Goal: Information Seeking & Learning: Learn about a topic

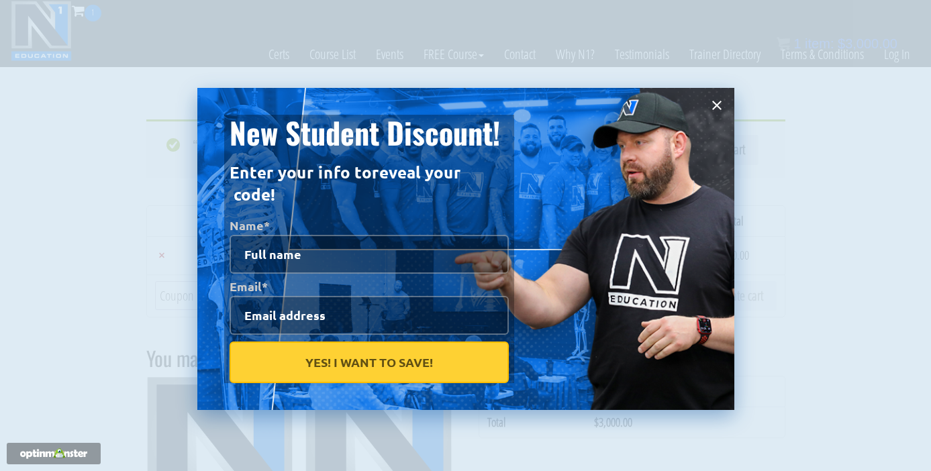
click at [715, 107] on icon at bounding box center [716, 105] width 15 height 15
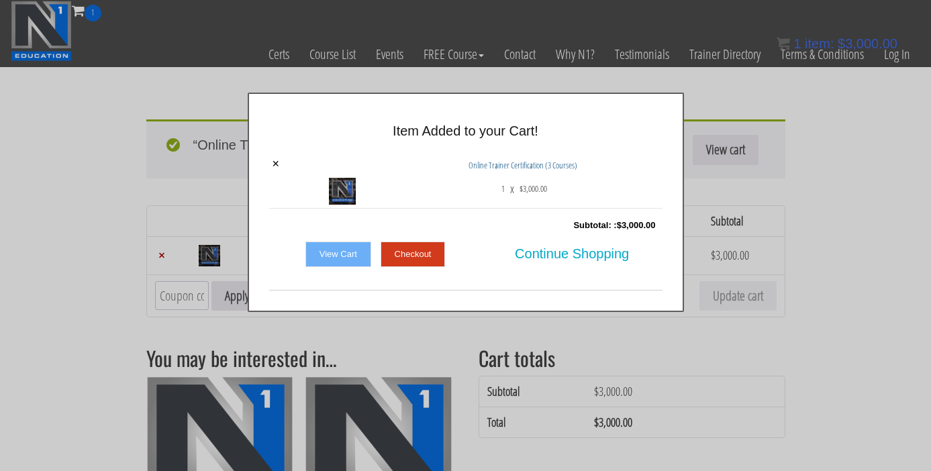
click at [344, 51] on div at bounding box center [465, 235] width 931 height 471
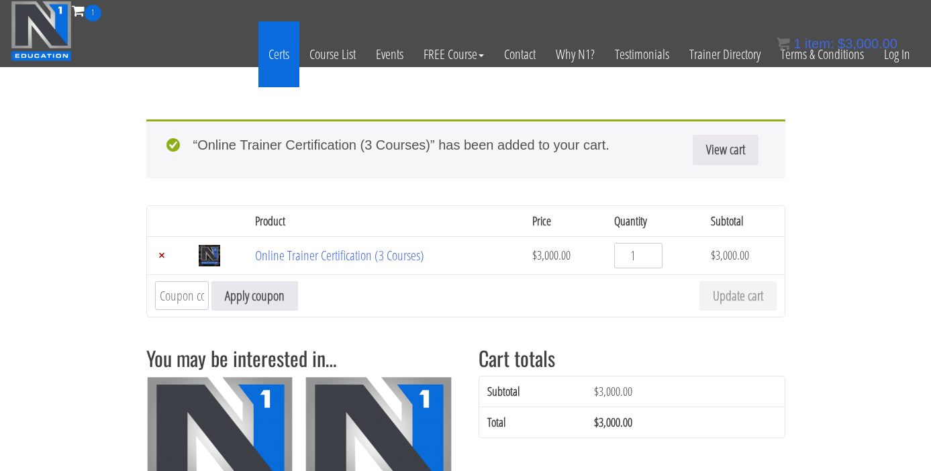
click at [283, 50] on link "Certs" at bounding box center [278, 54] width 41 height 66
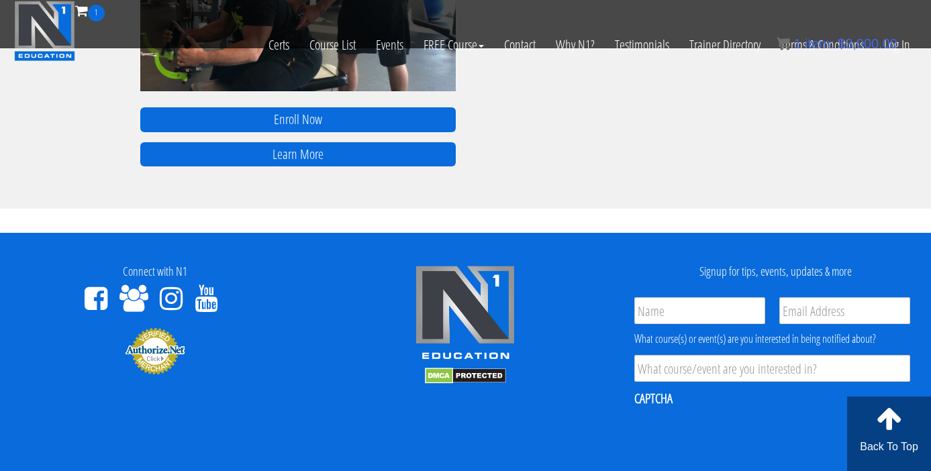
scroll to position [1120, 0]
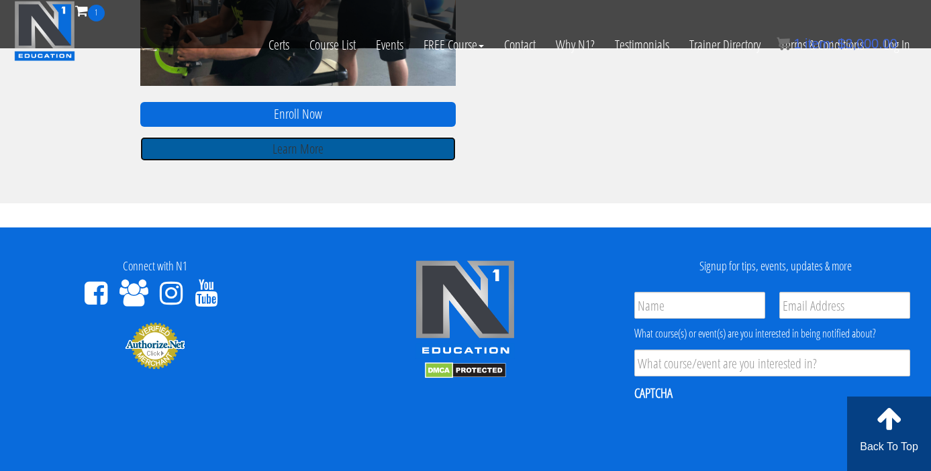
click at [309, 144] on link "Learn More" at bounding box center [297, 149] width 315 height 25
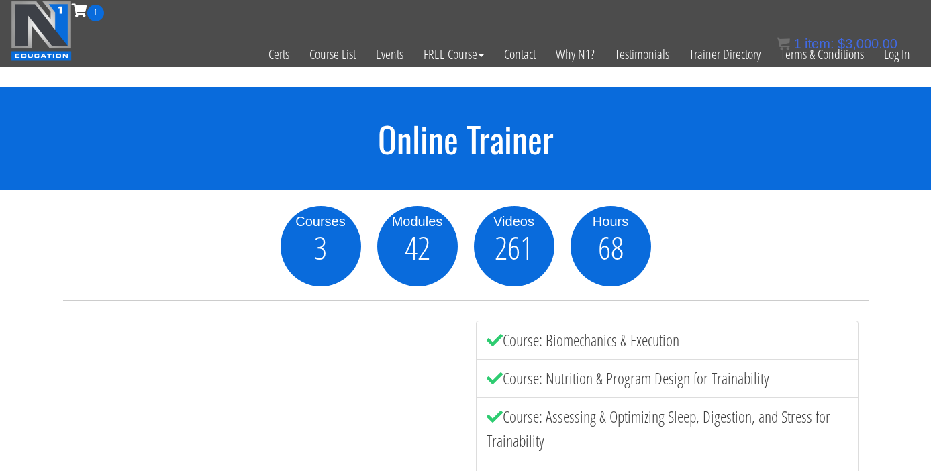
drag, startPoint x: 507, startPoint y: 338, endPoint x: 562, endPoint y: 448, distance: 123.3
click at [562, 448] on ul "Course: Biomechanics & Execution Course: Nutrition & Program Design for Trainab…" at bounding box center [667, 410] width 382 height 178
copy ul "Course: Biomechanics & Execution Course: Nutrition & Program Design for Trainab…"
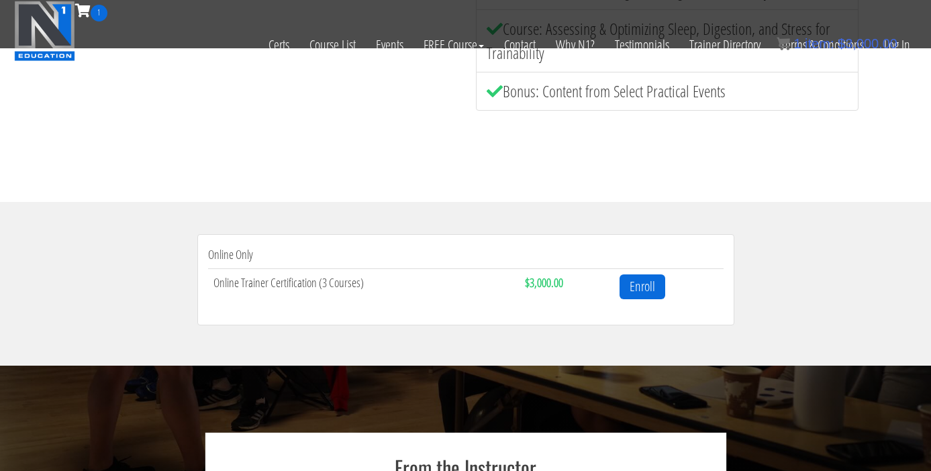
scroll to position [305, 0]
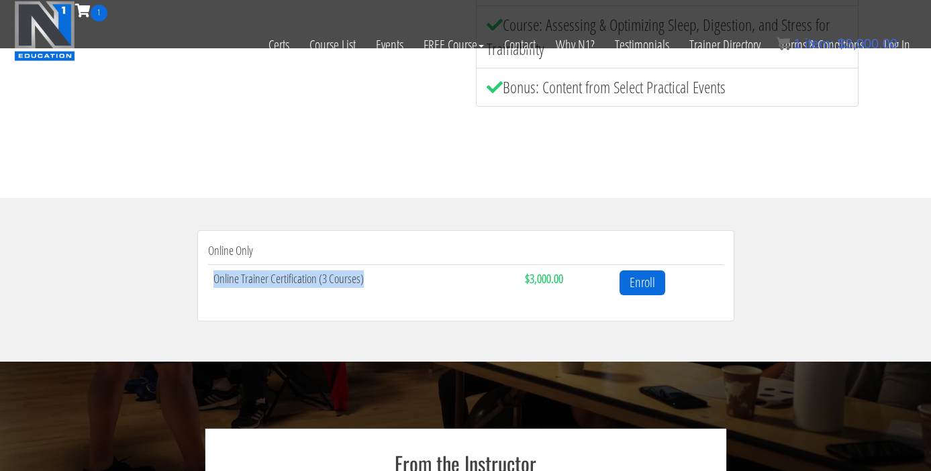
drag, startPoint x: 215, startPoint y: 281, endPoint x: 375, endPoint y: 279, distance: 159.7
click at [375, 279] on td "Online Trainer Certification (3 Courses)" at bounding box center [363, 282] width 311 height 36
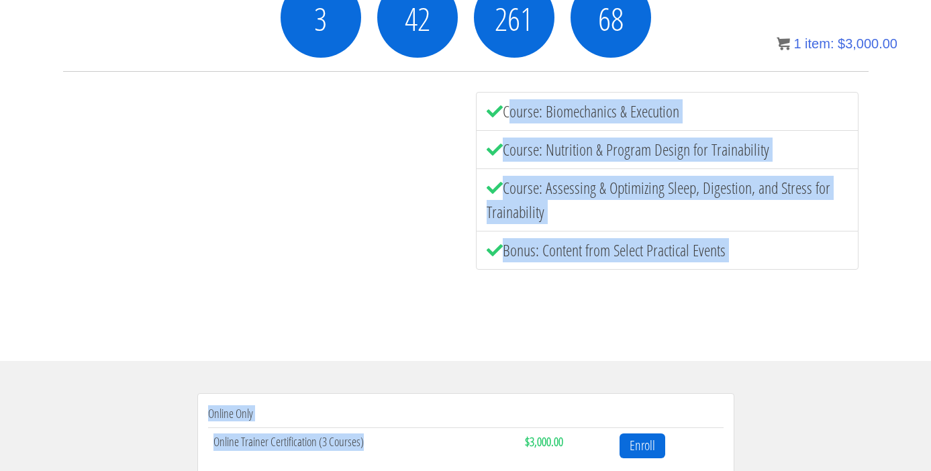
scroll to position [238, 0]
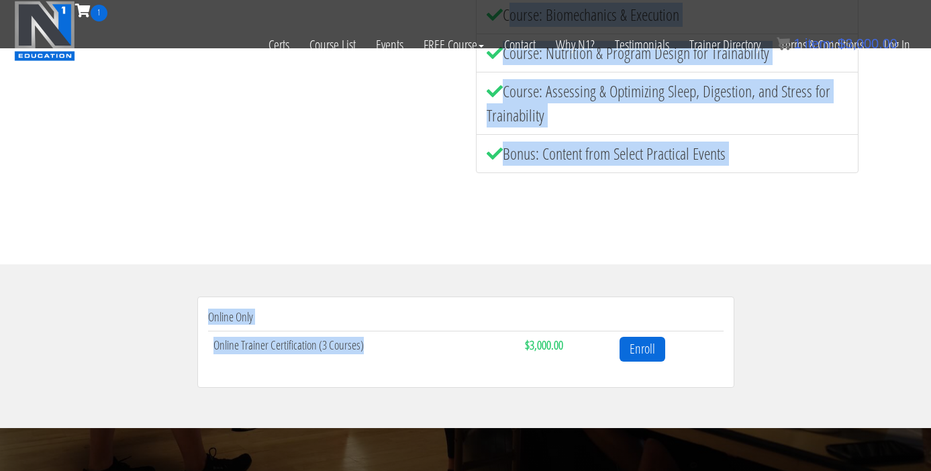
drag, startPoint x: 506, startPoint y: 123, endPoint x: 373, endPoint y: 344, distance: 258.2
copy div "Course: Biomechanics & Execution Course: Nutrition & Program Design for Trainab…"
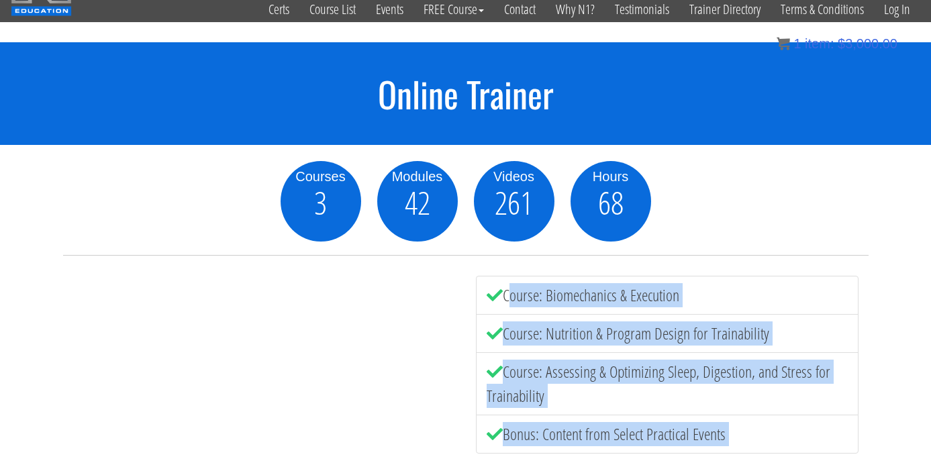
scroll to position [0, 0]
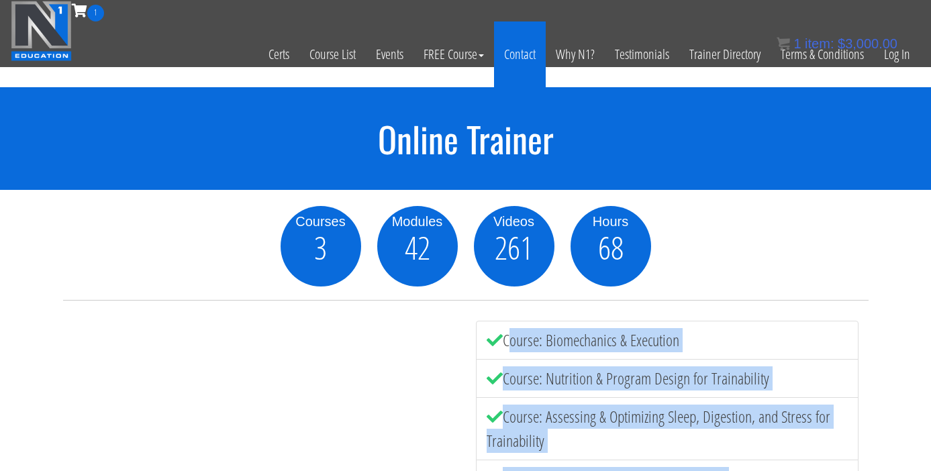
click at [517, 52] on link "Contact" at bounding box center [520, 54] width 52 height 66
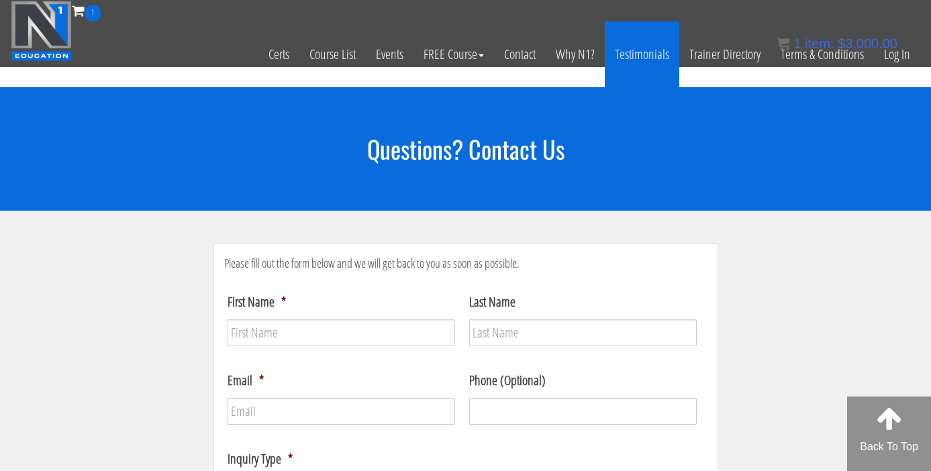
click at [661, 50] on link "Testimonials" at bounding box center [642, 54] width 74 height 66
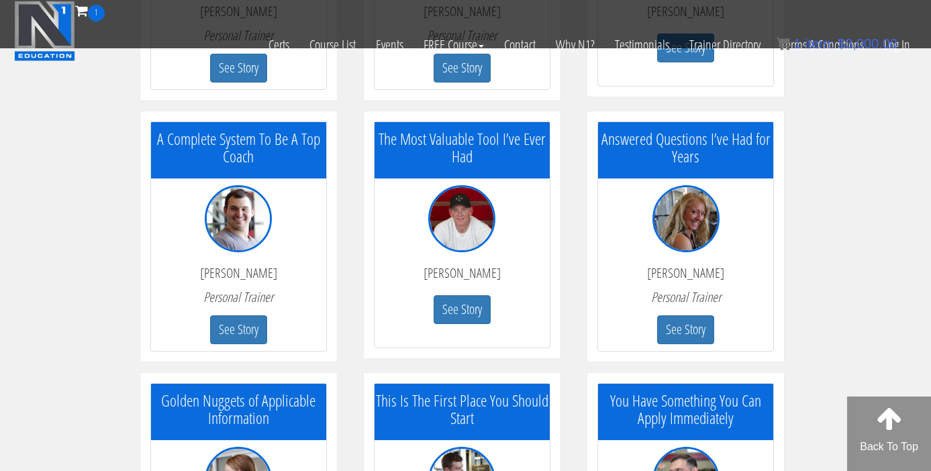
scroll to position [1569, 0]
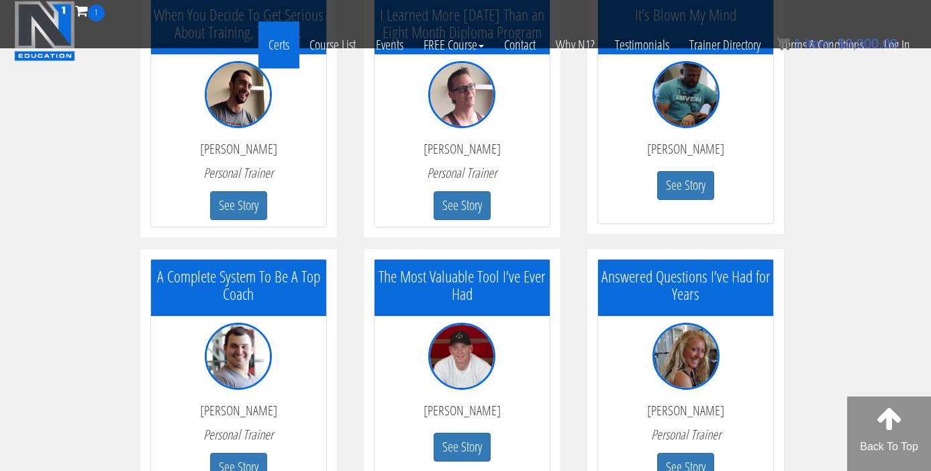
click at [279, 41] on link "Certs" at bounding box center [278, 44] width 41 height 47
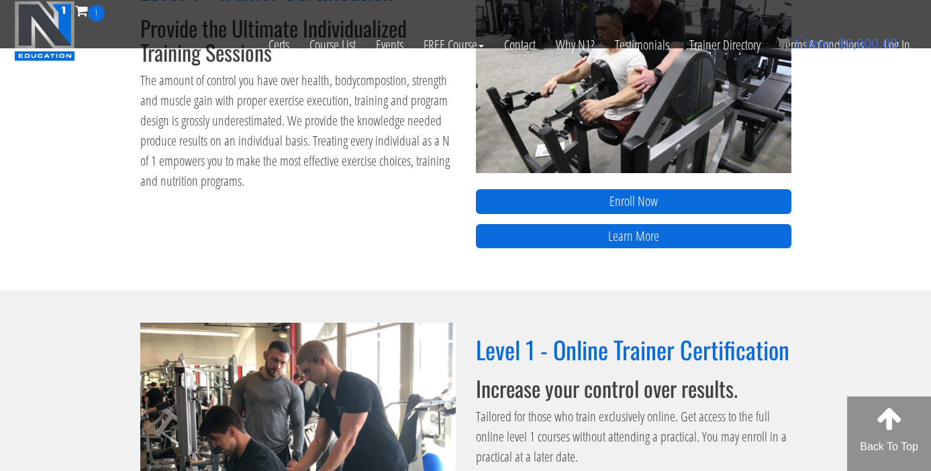
scroll to position [672, 0]
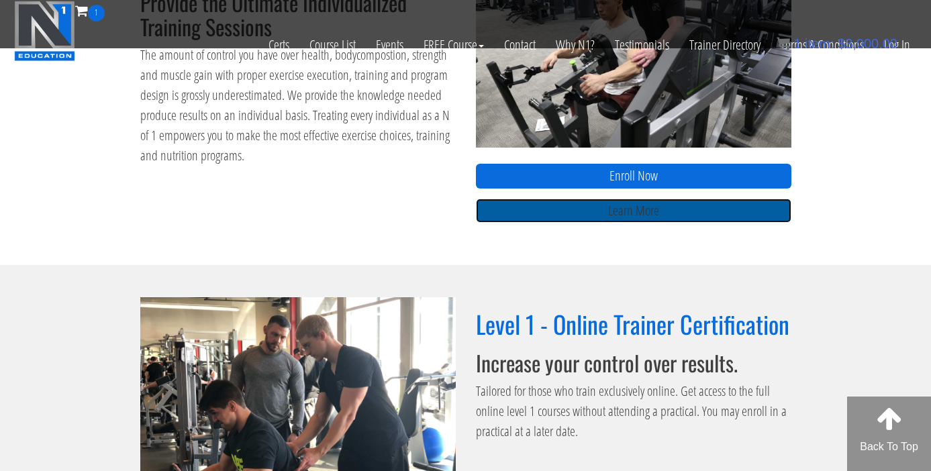
click at [611, 207] on link "Learn More" at bounding box center [633, 211] width 315 height 25
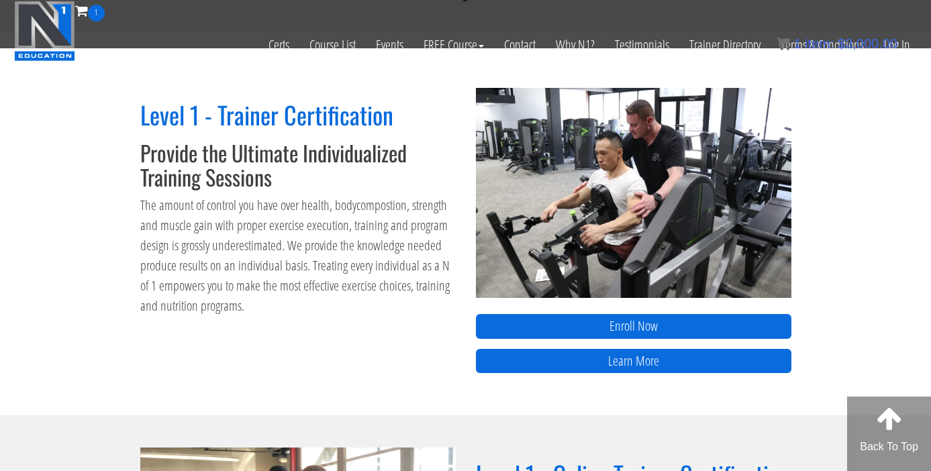
scroll to position [521, 0]
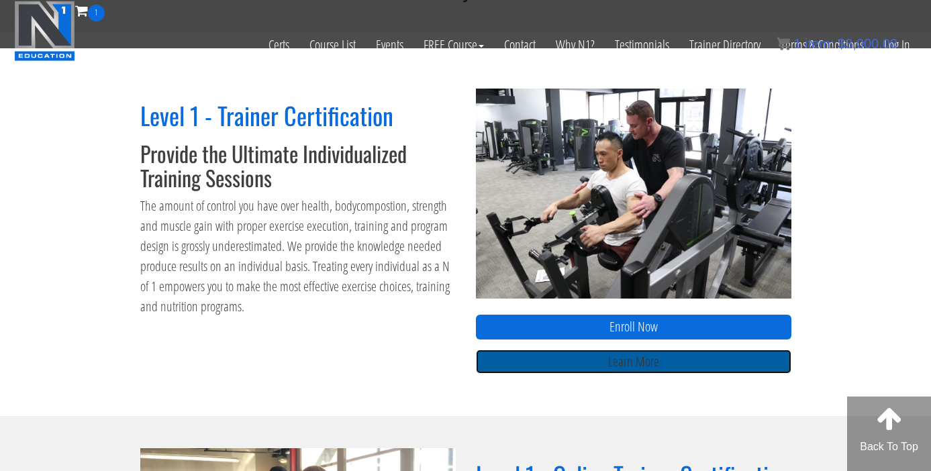
click at [612, 363] on link "Learn More" at bounding box center [633, 362] width 315 height 25
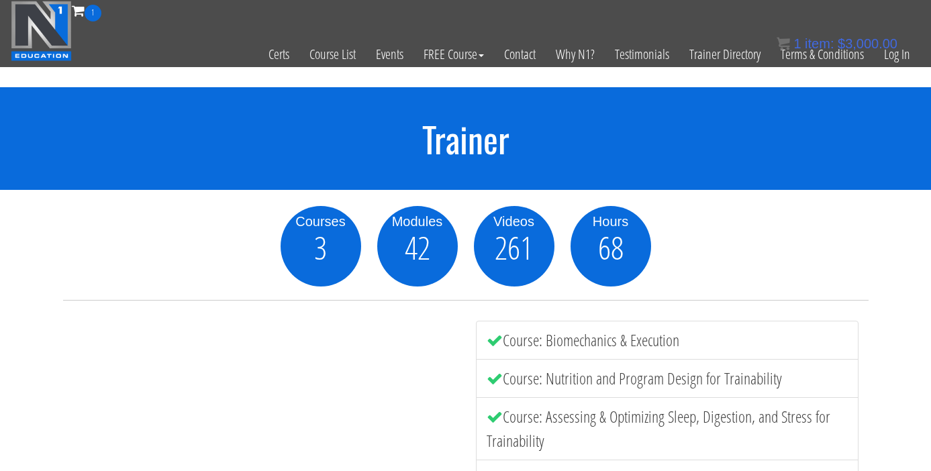
scroll to position [20, 0]
click at [902, 53] on link "Log In" at bounding box center [897, 54] width 46 height 66
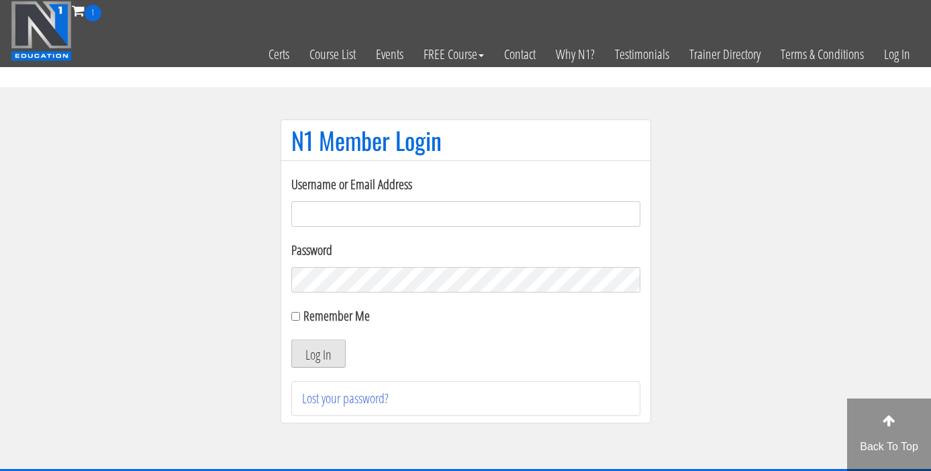
type input "sigrid_groothuis@yahoo.com"
click at [327, 352] on button "Log In" at bounding box center [318, 354] width 54 height 28
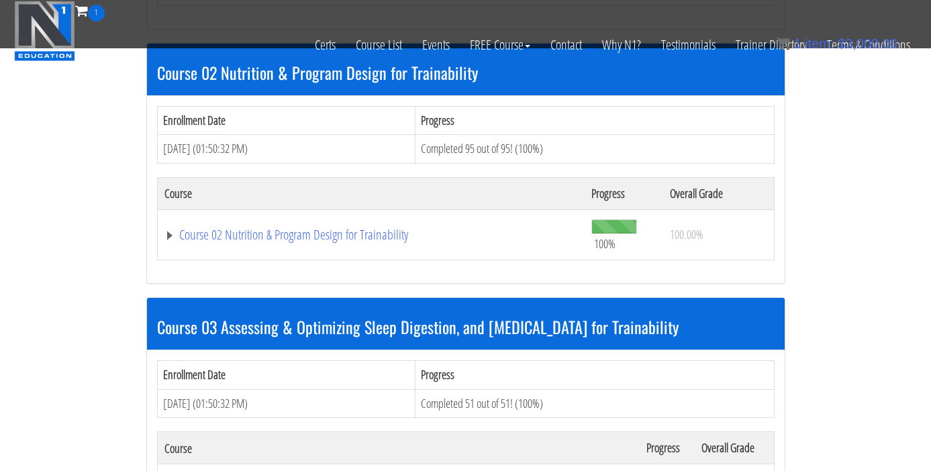
scroll to position [626, 0]
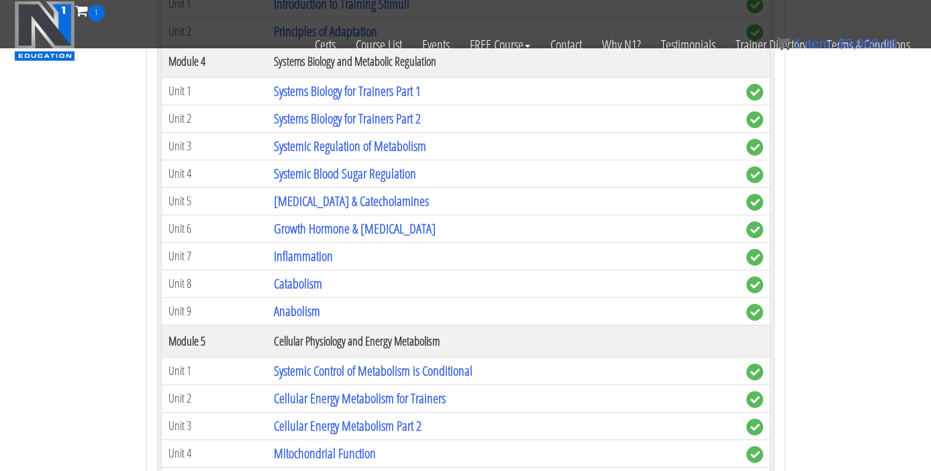
scroll to position [1153, 0]
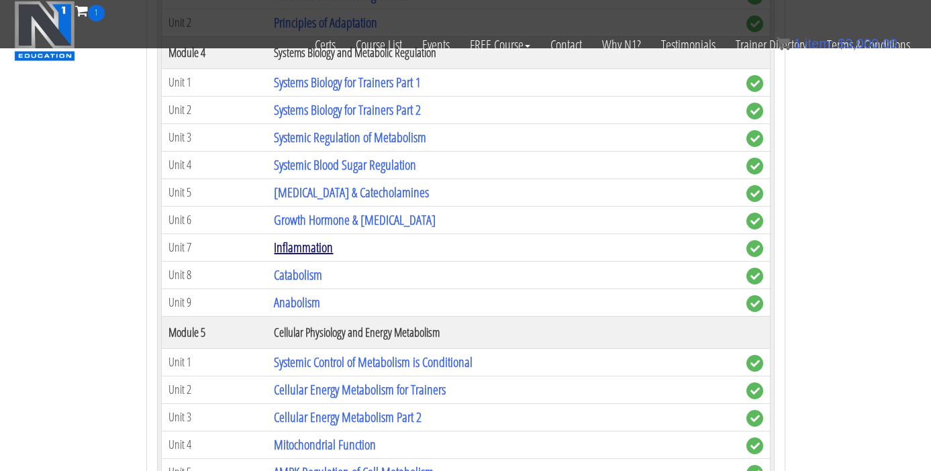
click at [309, 248] on link "Inflammation" at bounding box center [303, 247] width 59 height 18
